Goal: Find specific page/section: Find specific page/section

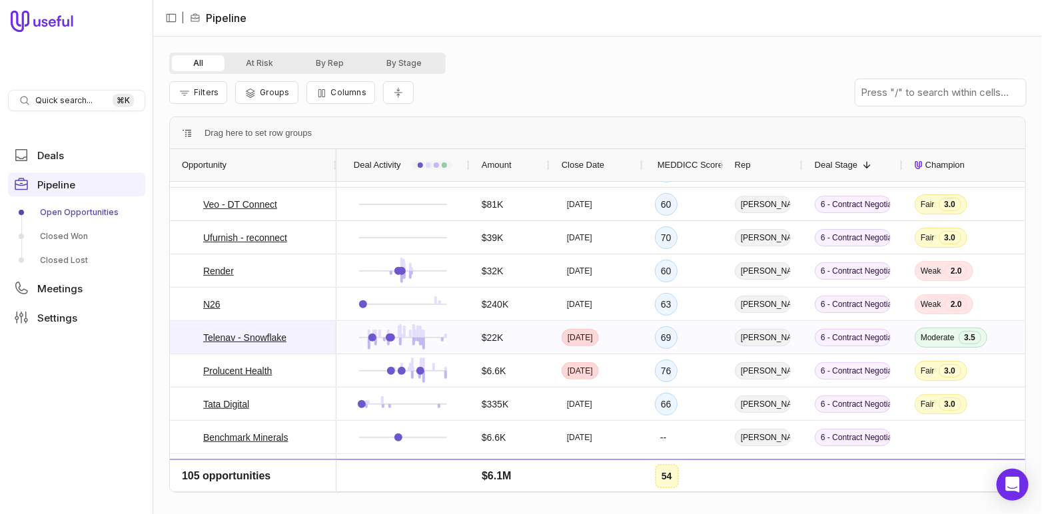
scroll to position [64, 0]
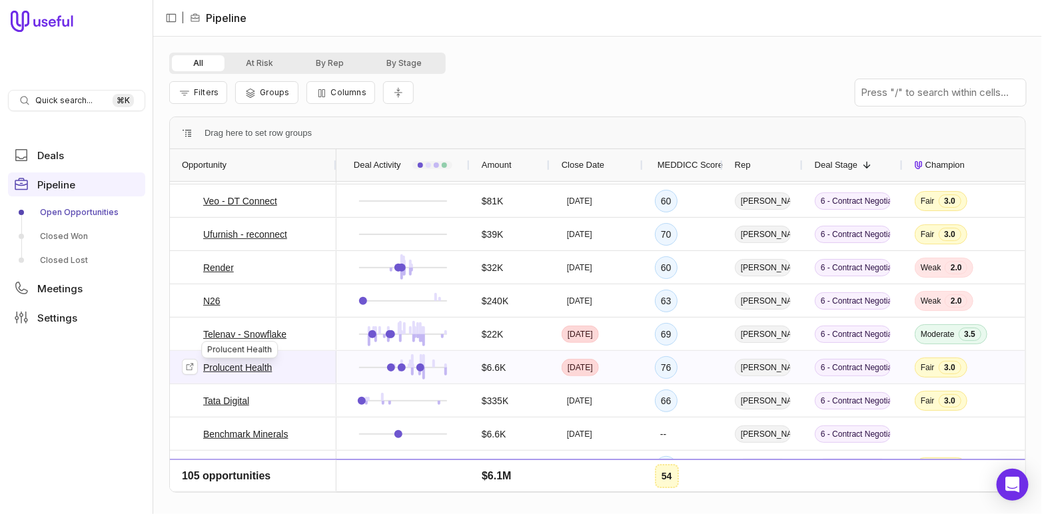
click at [246, 368] on link "Prolucent Health" at bounding box center [237, 368] width 69 height 16
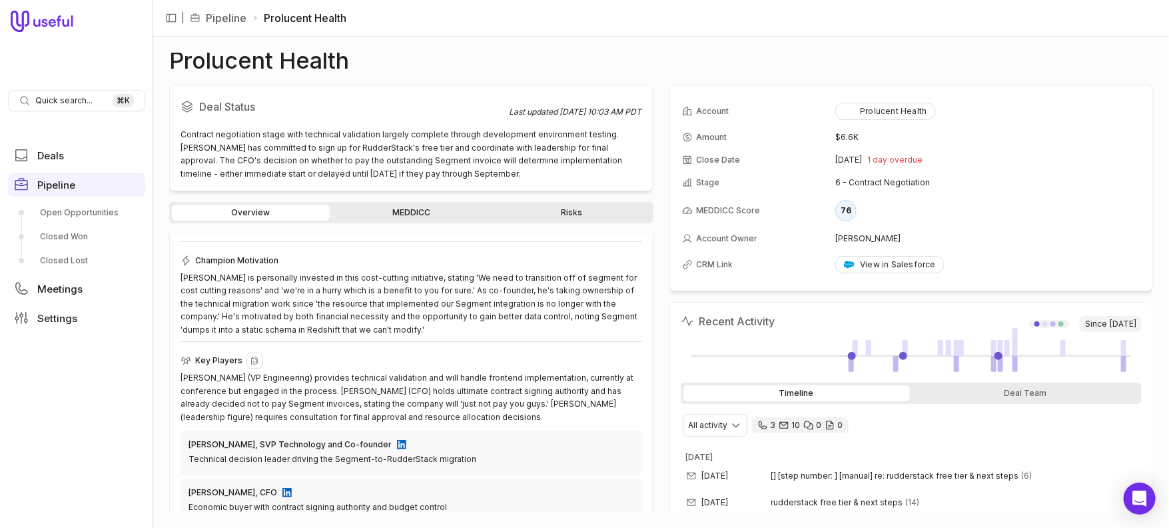
scroll to position [314, 0]
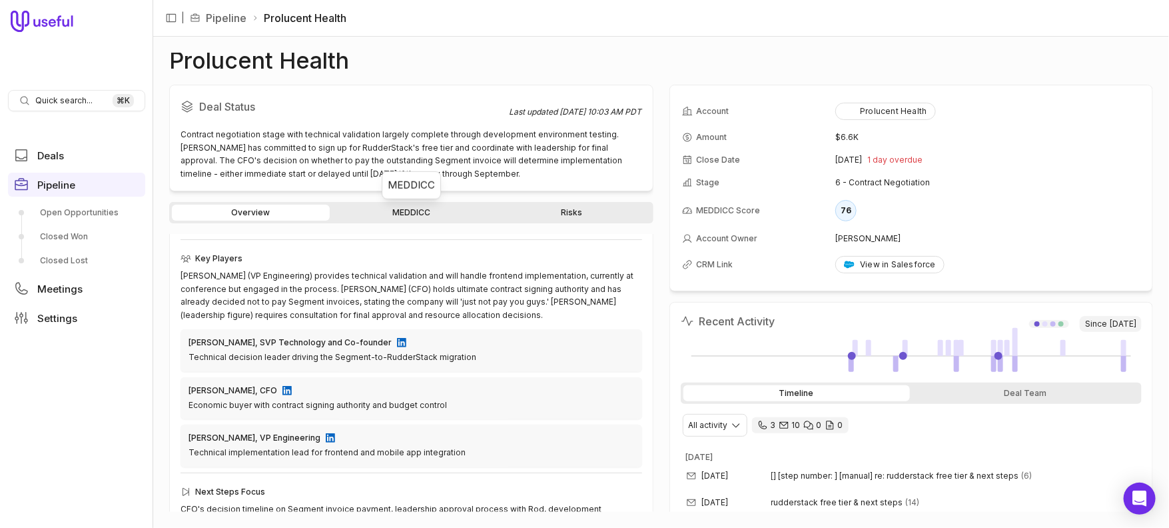
click at [407, 212] on link "MEDDICC" at bounding box center [411, 212] width 158 height 16
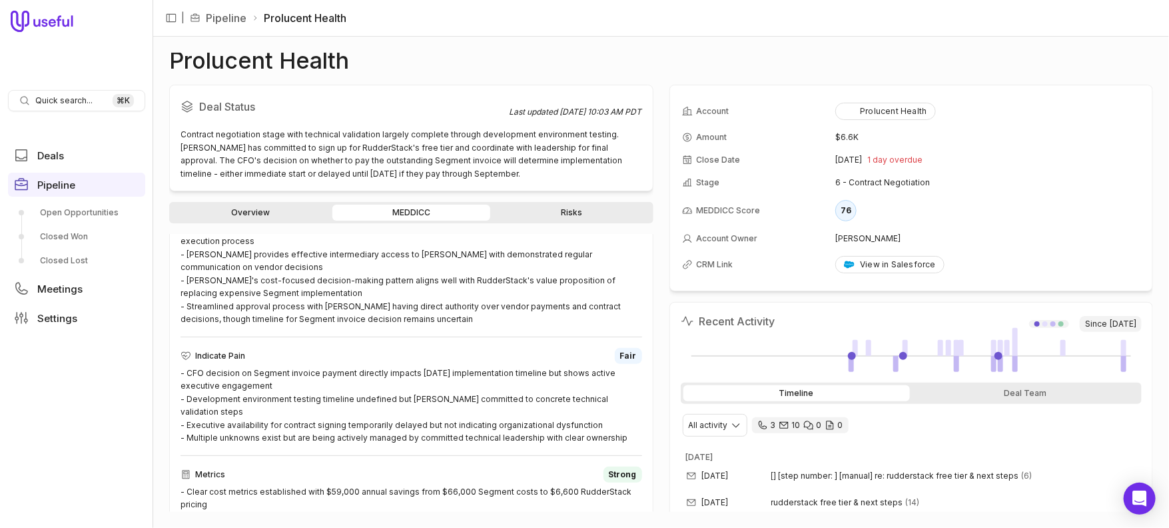
scroll to position [649, 0]
